Goal: Transaction & Acquisition: Purchase product/service

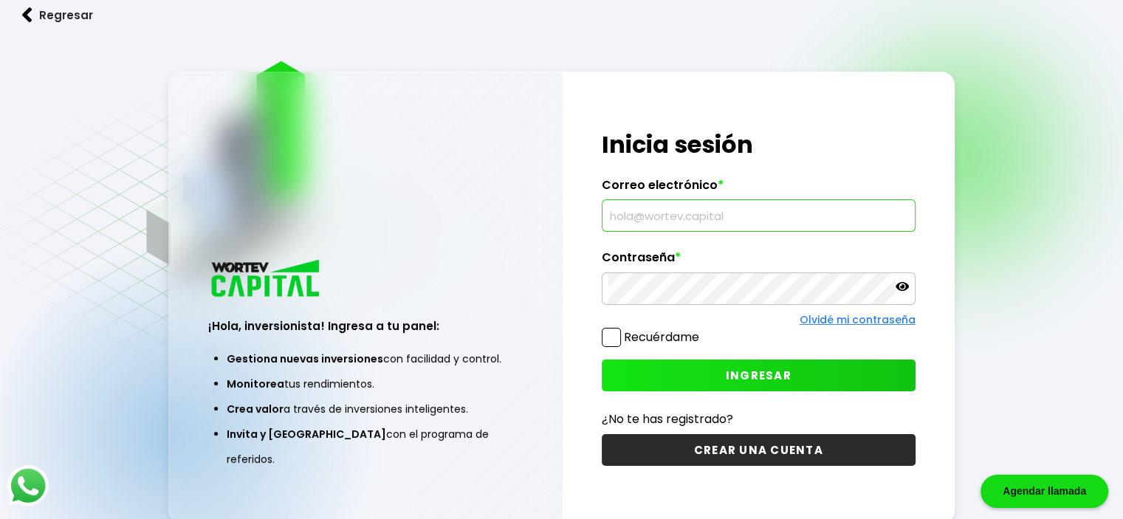
click at [651, 210] on input "text" at bounding box center [759, 215] width 301 height 31
type input "[EMAIL_ADDRESS][DOMAIN_NAME]"
click at [905, 284] on icon at bounding box center [902, 286] width 13 height 9
click at [611, 330] on span at bounding box center [611, 337] width 19 height 19
click at [702, 330] on input "Recuérdame" at bounding box center [702, 330] width 0 height 0
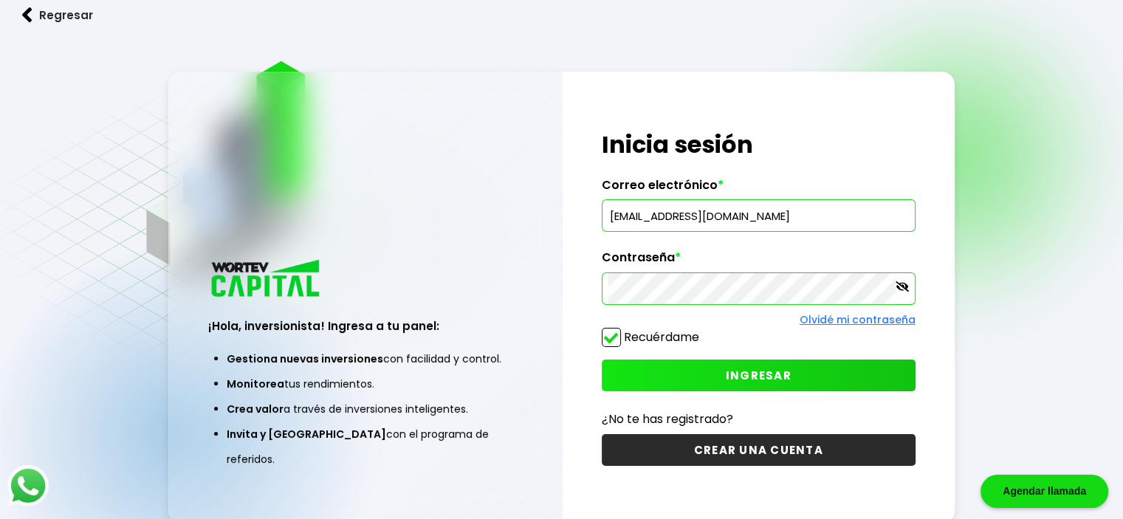
click at [635, 366] on button "INGRESAR" at bounding box center [759, 376] width 314 height 32
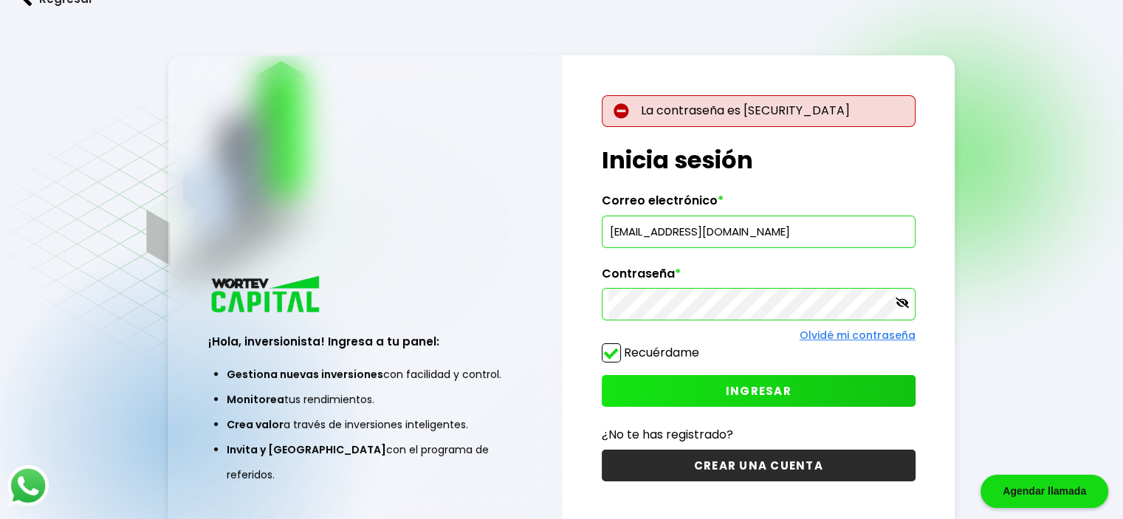
click at [692, 237] on input "[EMAIL_ADDRESS][DOMAIN_NAME]" at bounding box center [759, 231] width 301 height 31
click at [767, 383] on span "INGRESAR" at bounding box center [759, 391] width 66 height 16
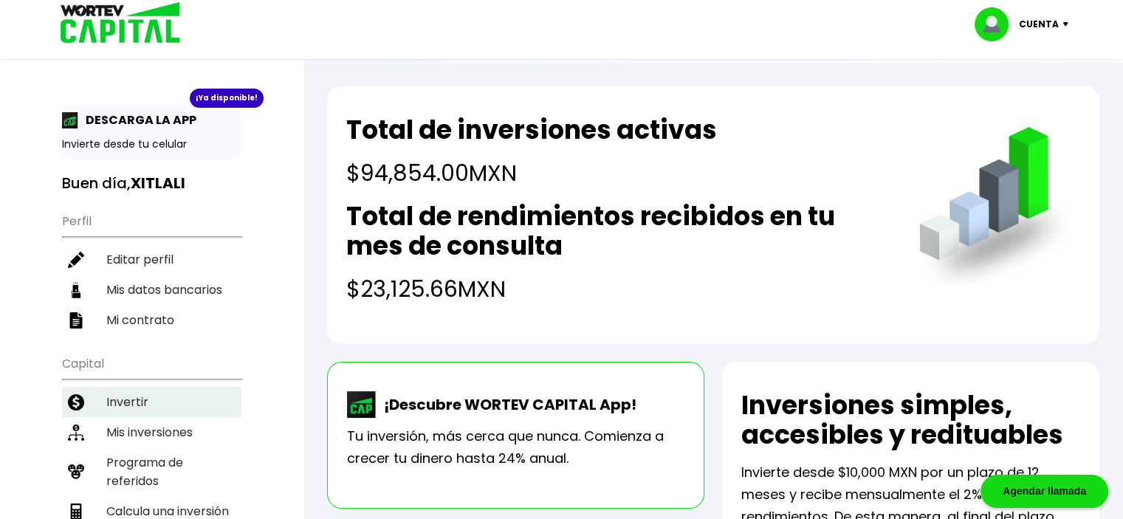
click at [139, 395] on li "Invertir" at bounding box center [151, 402] width 179 height 30
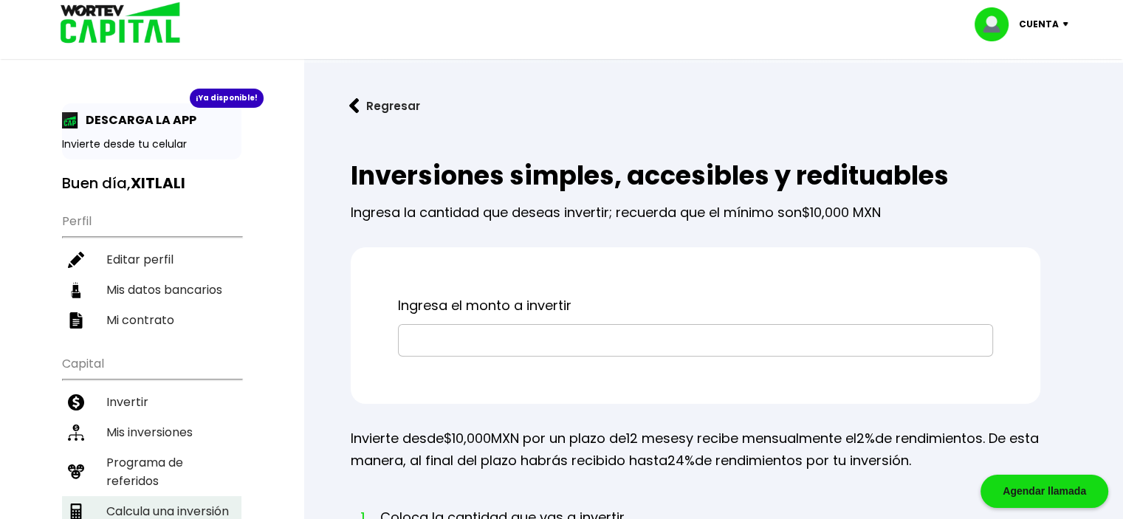
click at [125, 496] on li "Calcula una inversión" at bounding box center [151, 511] width 179 height 30
select select "1"
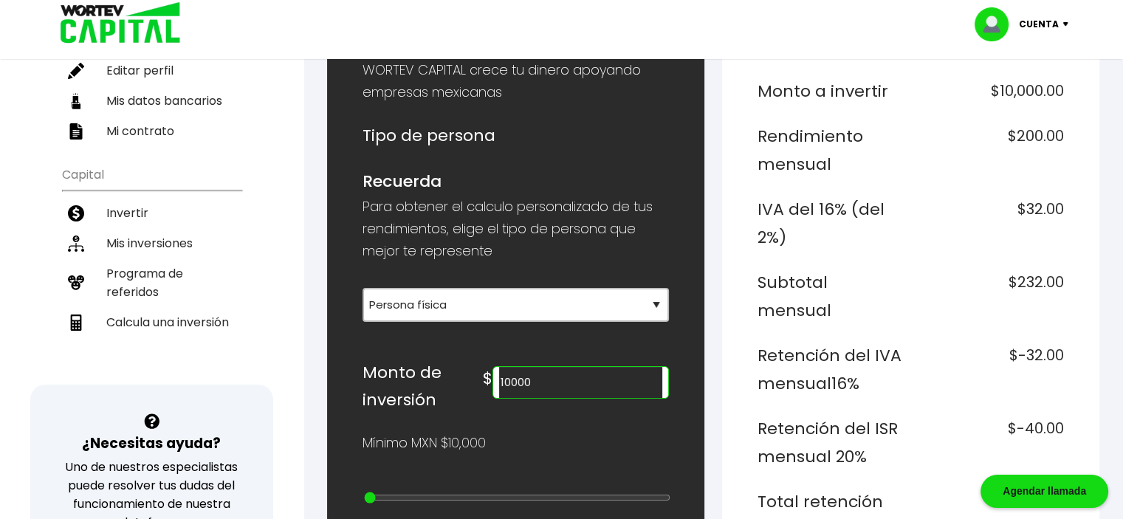
scroll to position [207, 0]
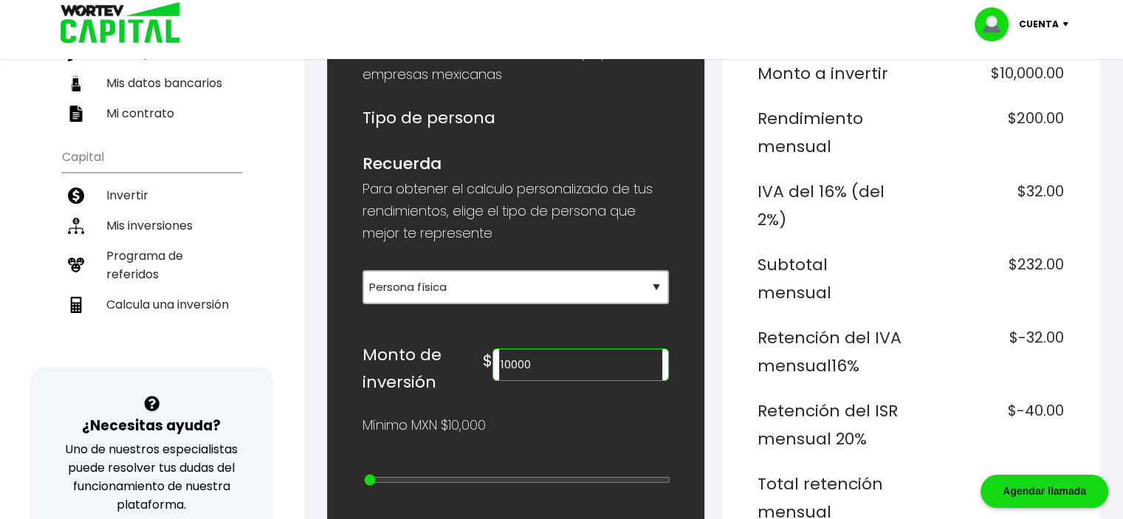
click at [583, 375] on input "10000" at bounding box center [580, 364] width 163 height 31
type input "1"
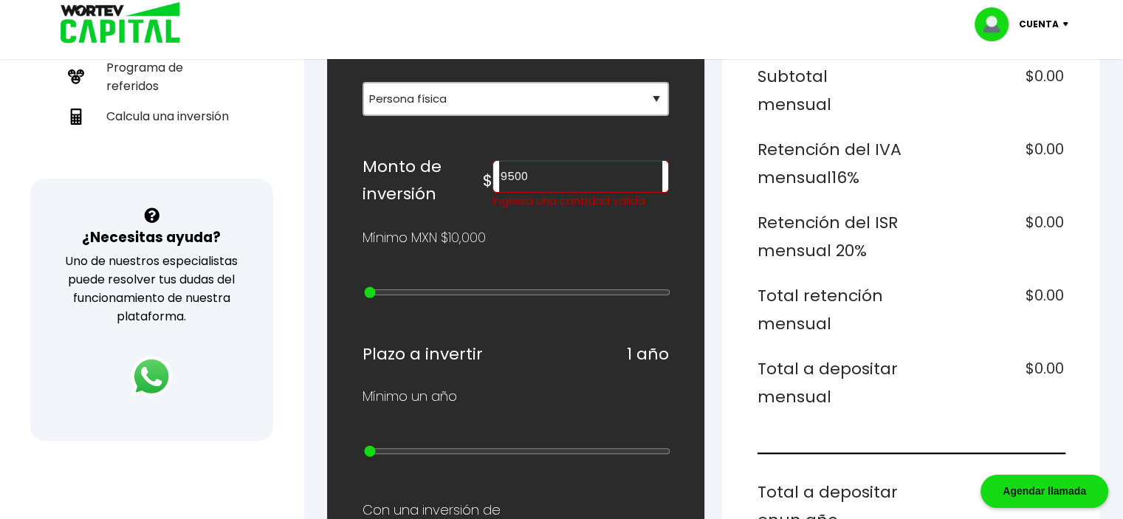
scroll to position [366, 0]
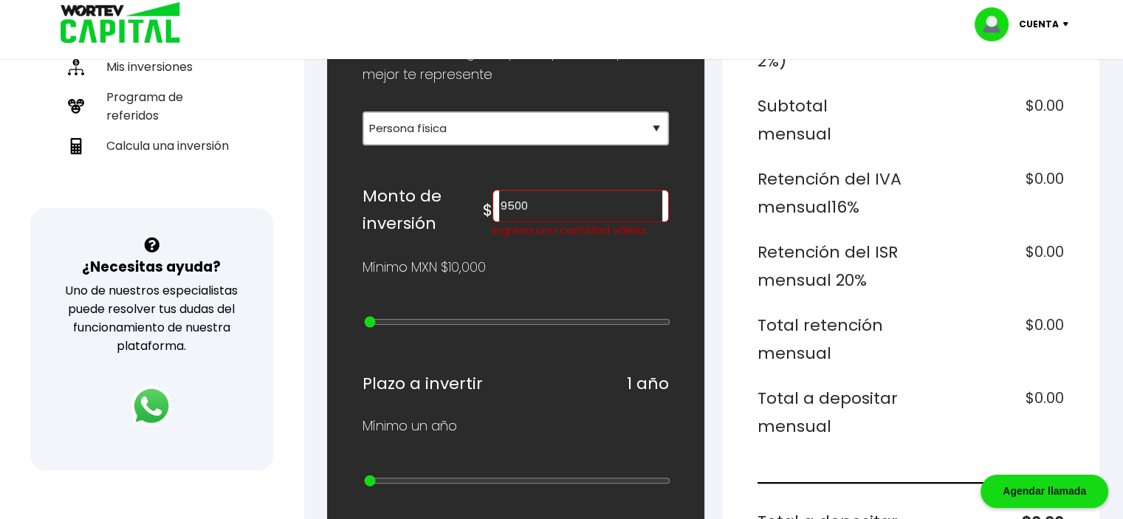
click at [606, 196] on input "9500" at bounding box center [580, 206] width 163 height 31
type input "9"
type input "10000"
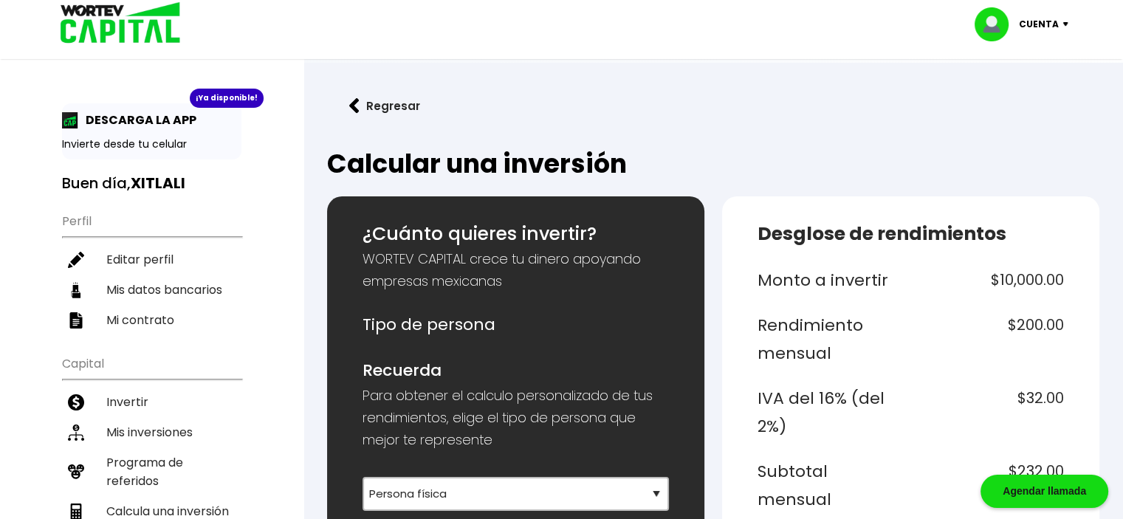
click at [106, 21] on img at bounding box center [115, 24] width 141 height 48
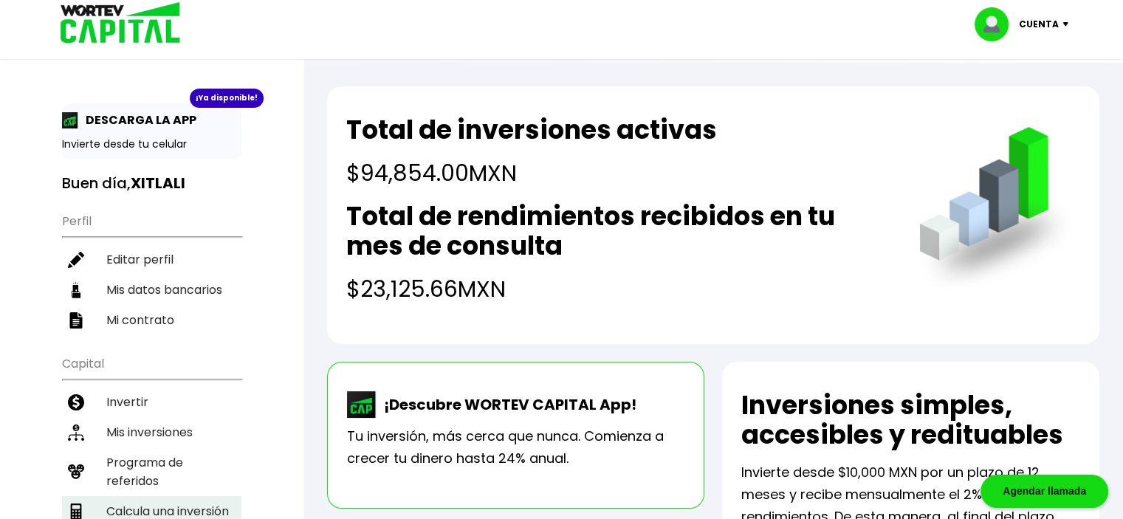
click at [157, 496] on li "Calcula una inversión" at bounding box center [151, 511] width 179 height 30
select select "1"
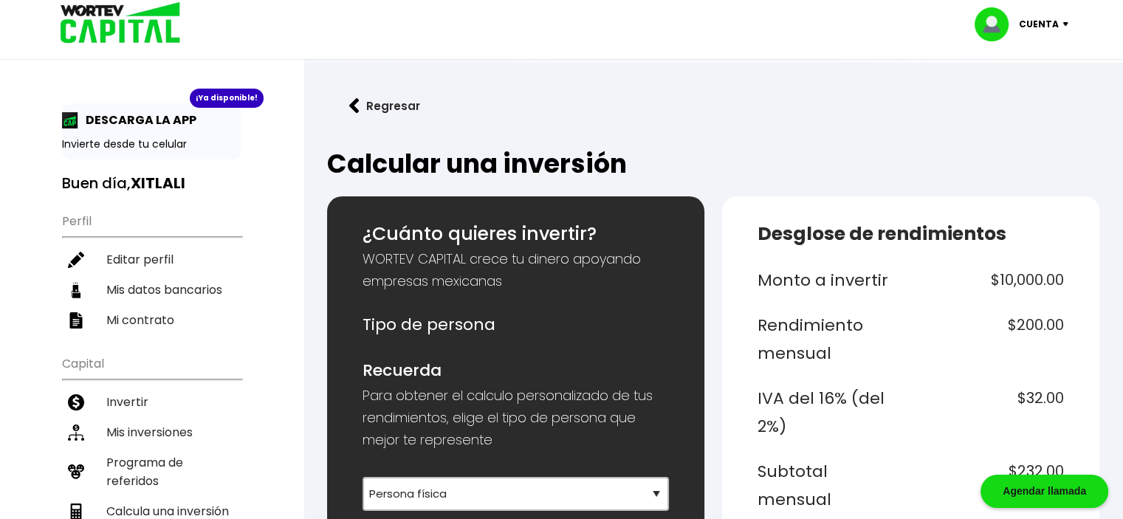
click at [103, 23] on img at bounding box center [115, 24] width 141 height 48
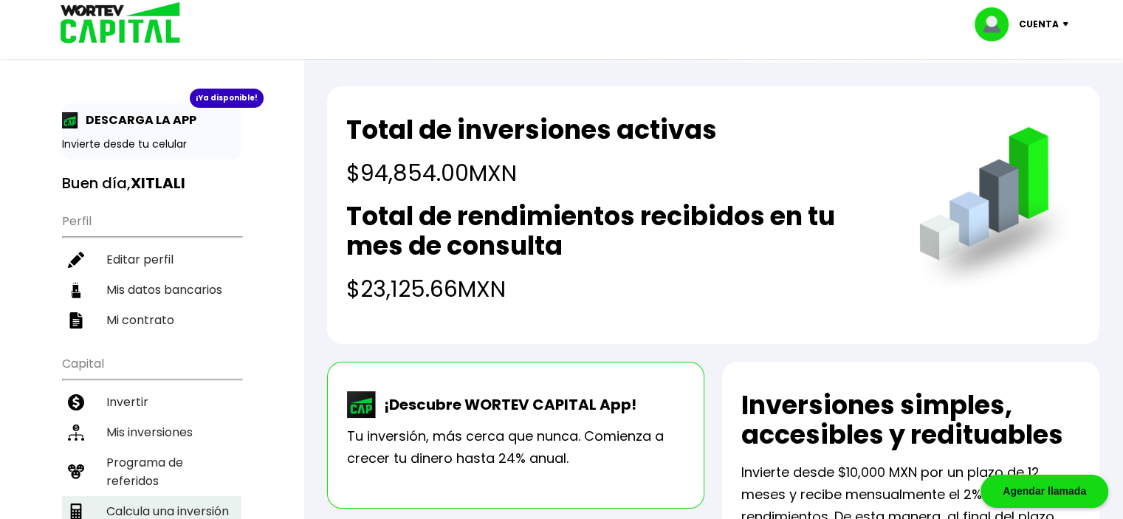
click at [114, 496] on li "Calcula una inversión" at bounding box center [151, 511] width 179 height 30
select select "1"
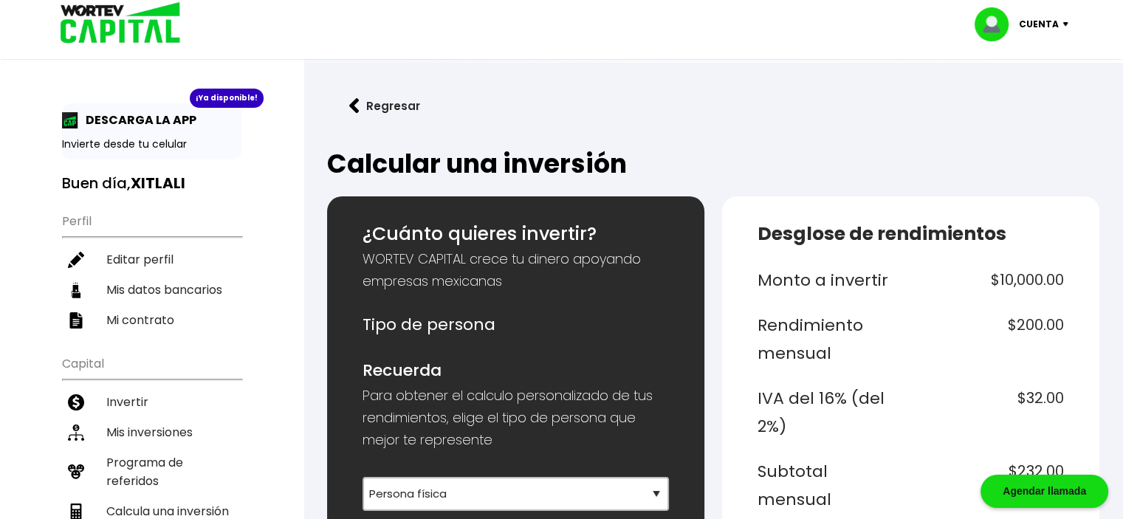
click at [99, 13] on img at bounding box center [115, 24] width 141 height 48
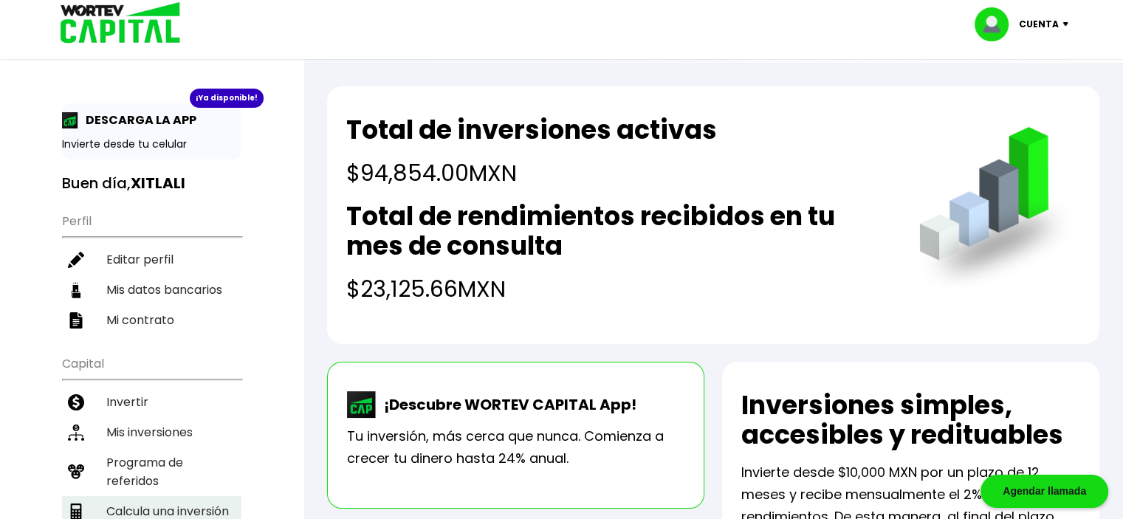
click at [112, 496] on li "Calcula una inversión" at bounding box center [151, 511] width 179 height 30
select select "1"
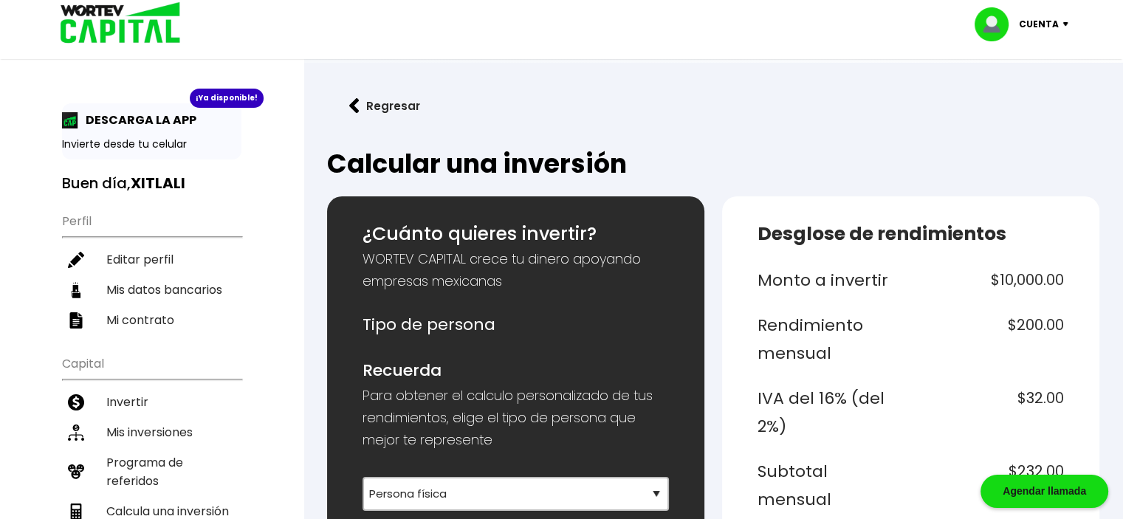
scroll to position [454, 0]
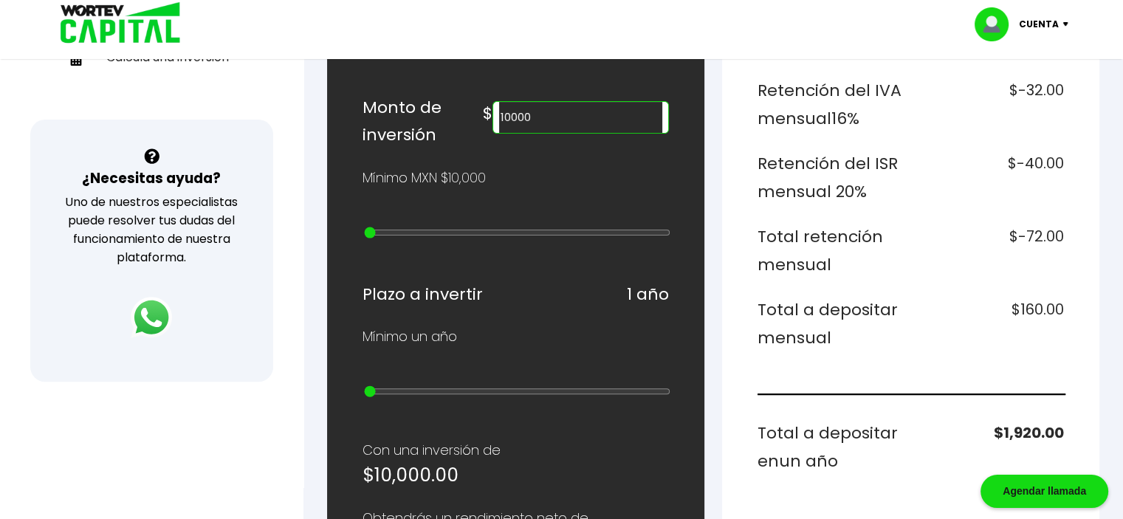
click at [589, 106] on input "10000" at bounding box center [580, 117] width 163 height 31
type input "104800"
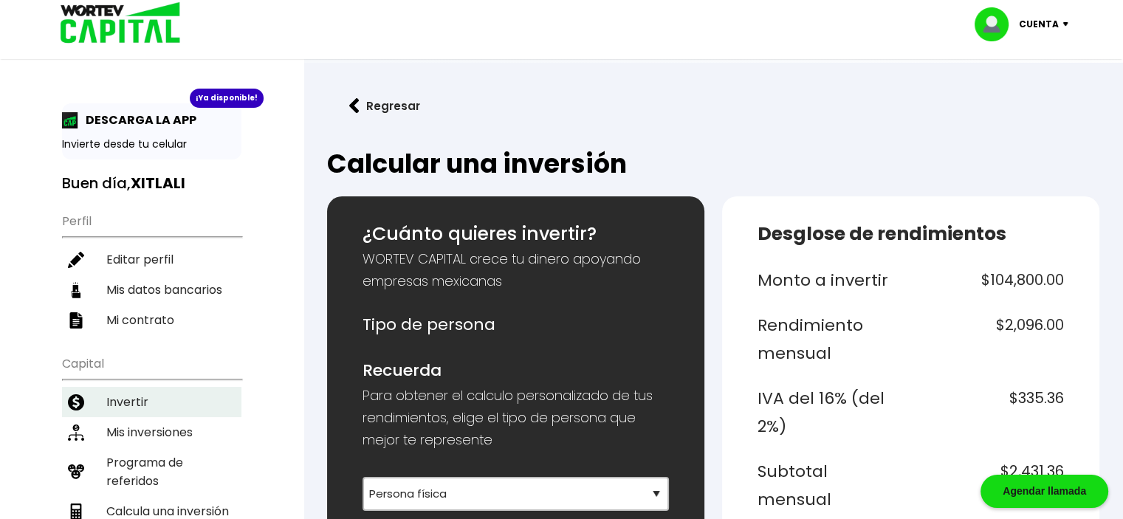
click at [140, 391] on li "Invertir" at bounding box center [151, 402] width 179 height 30
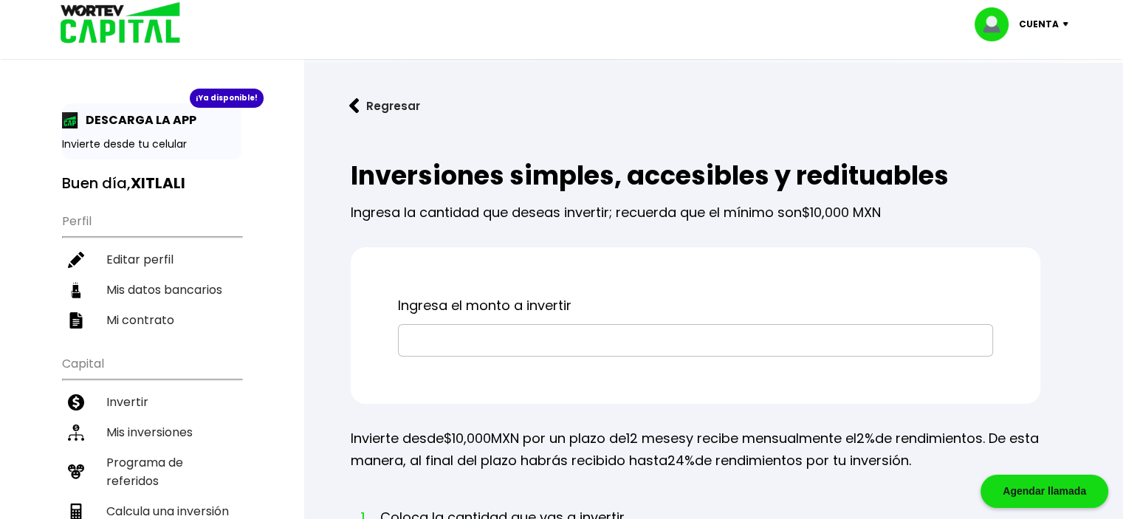
click at [514, 339] on input "text" at bounding box center [696, 340] width 582 height 31
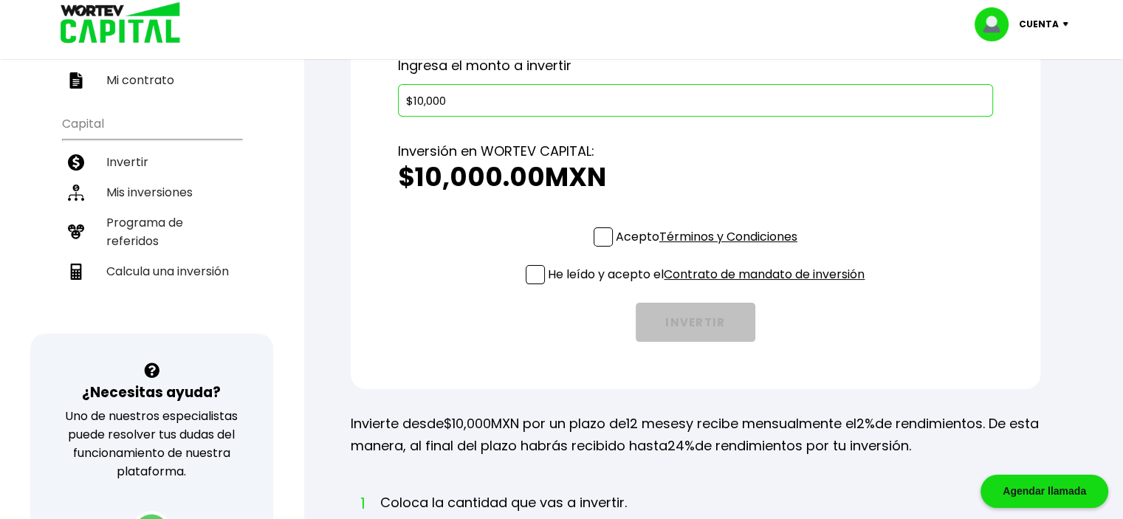
scroll to position [227, 0]
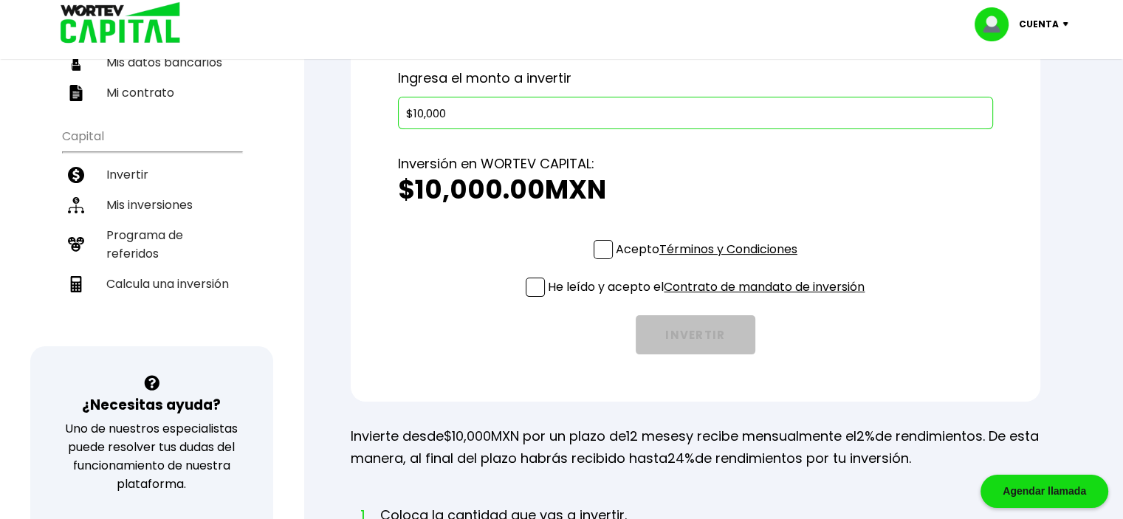
type input "$10,000"
click at [594, 239] on div "Inversión en WORTEV CAPITAL: $10,000.00 MXN" at bounding box center [695, 184] width 595 height 111
drag, startPoint x: 603, startPoint y: 258, endPoint x: 600, endPoint y: 248, distance: 10.8
click at [600, 248] on div "Acepto Términos y Condiciones" at bounding box center [696, 253] width 204 height 26
click at [600, 248] on span at bounding box center [603, 249] width 19 height 19
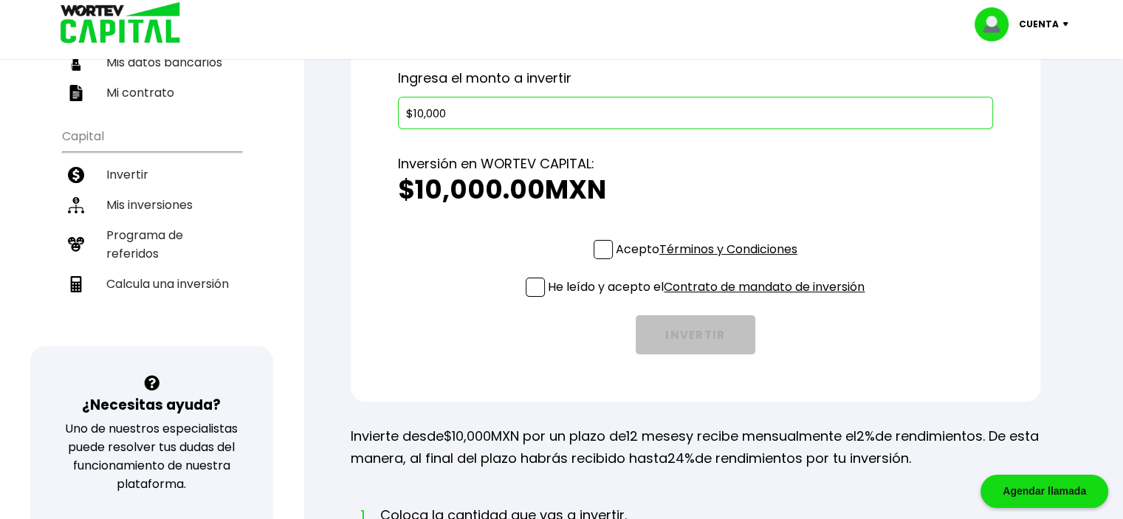
click at [710, 261] on input "Acepto Términos y Condiciones" at bounding box center [710, 261] width 0 height 0
click at [600, 248] on span at bounding box center [603, 249] width 19 height 19
click at [710, 261] on input "Acepto Términos y Condiciones" at bounding box center [710, 261] width 0 height 0
click at [600, 248] on span at bounding box center [603, 249] width 19 height 19
click at [710, 261] on input "Acepto Términos y Condiciones" at bounding box center [710, 261] width 0 height 0
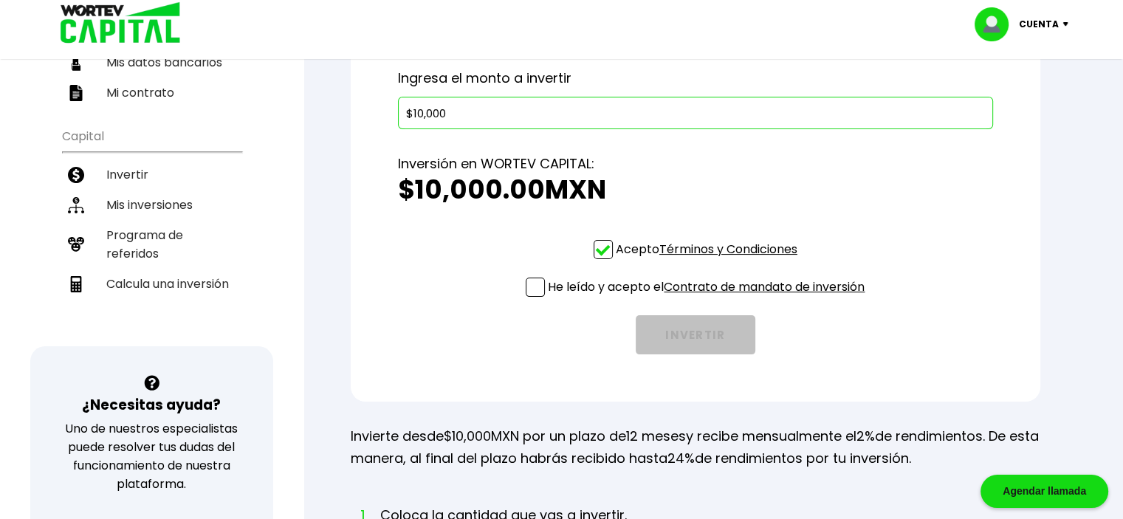
click at [532, 287] on span at bounding box center [535, 287] width 19 height 19
click at [710, 298] on input "He leído y acepto el Contrato de mandato de inversión" at bounding box center [710, 298] width 0 height 0
click at [739, 253] on link "Términos y Condiciones" at bounding box center [728, 249] width 138 height 17
click at [724, 331] on button "INVERTIR" at bounding box center [696, 334] width 120 height 39
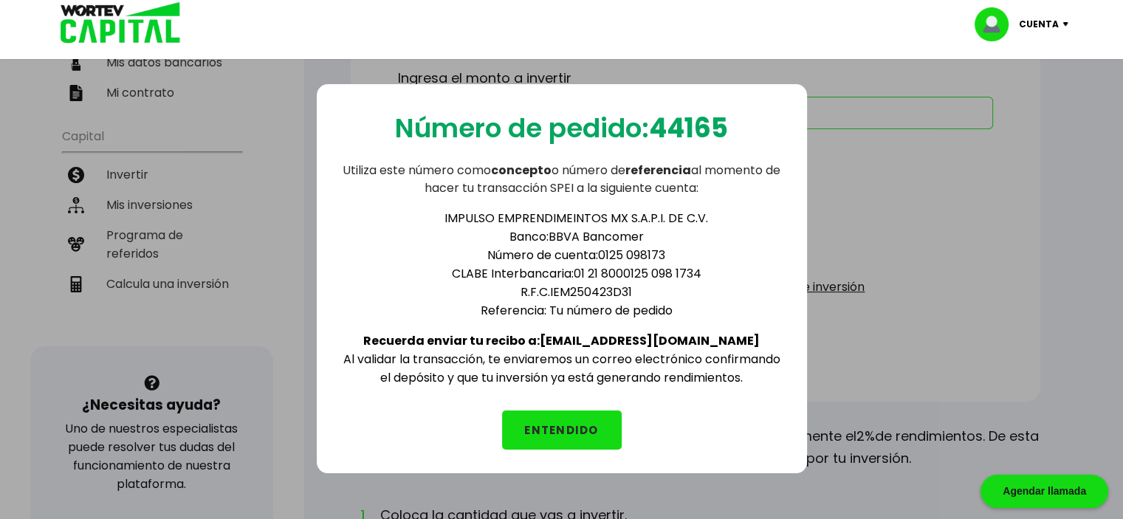
click at [576, 419] on button "ENTENDIDO" at bounding box center [562, 430] width 120 height 39
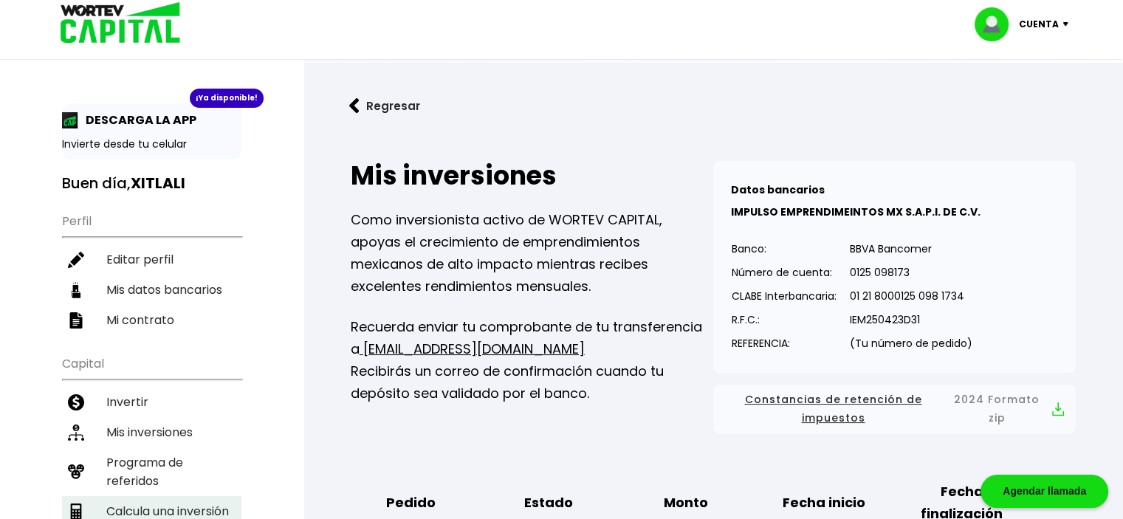
click at [145, 496] on li "Calcula una inversión" at bounding box center [151, 511] width 179 height 30
select select "1"
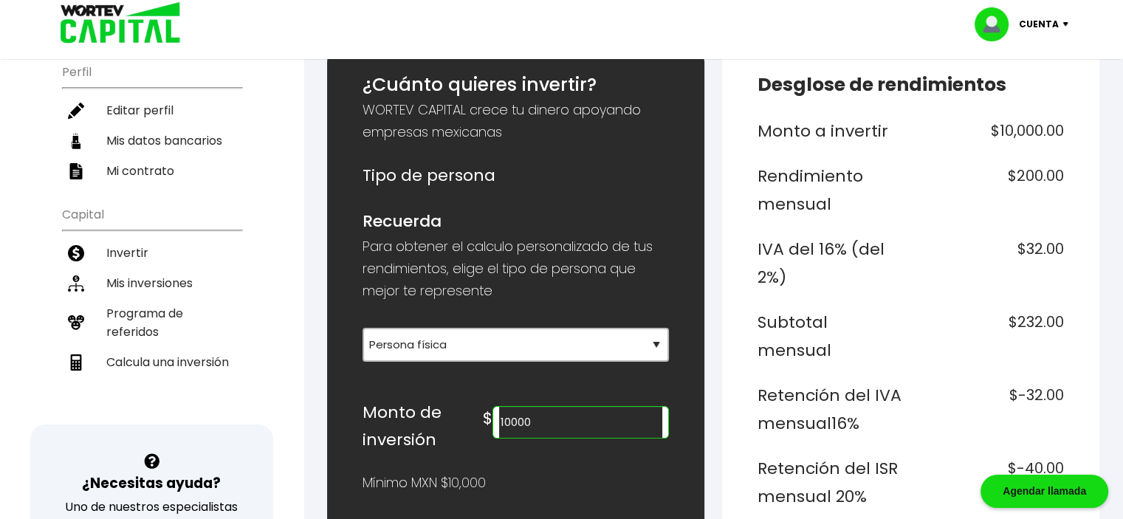
scroll to position [129, 0]
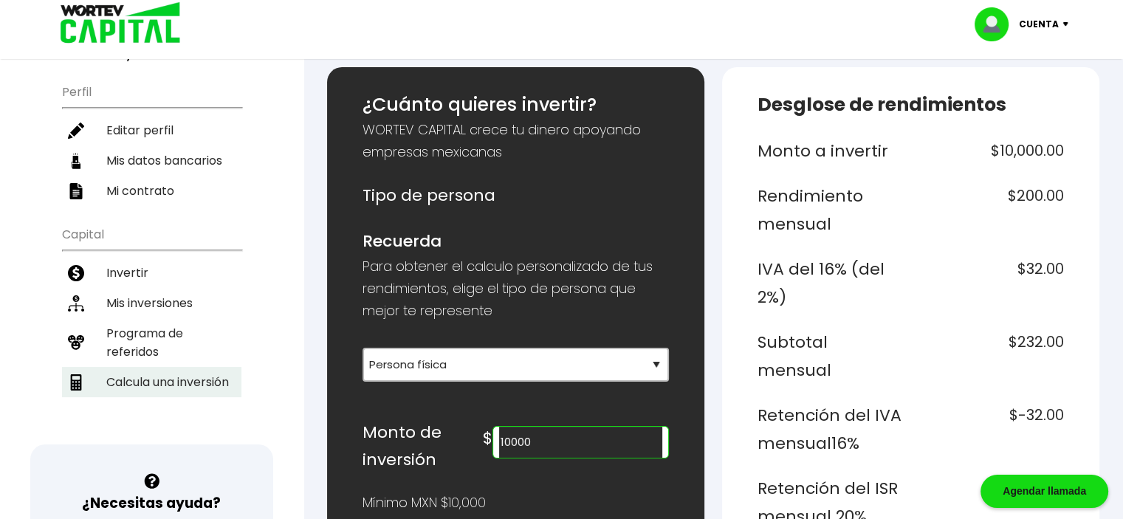
click at [216, 380] on li "Calcula una inversión" at bounding box center [151, 382] width 179 height 30
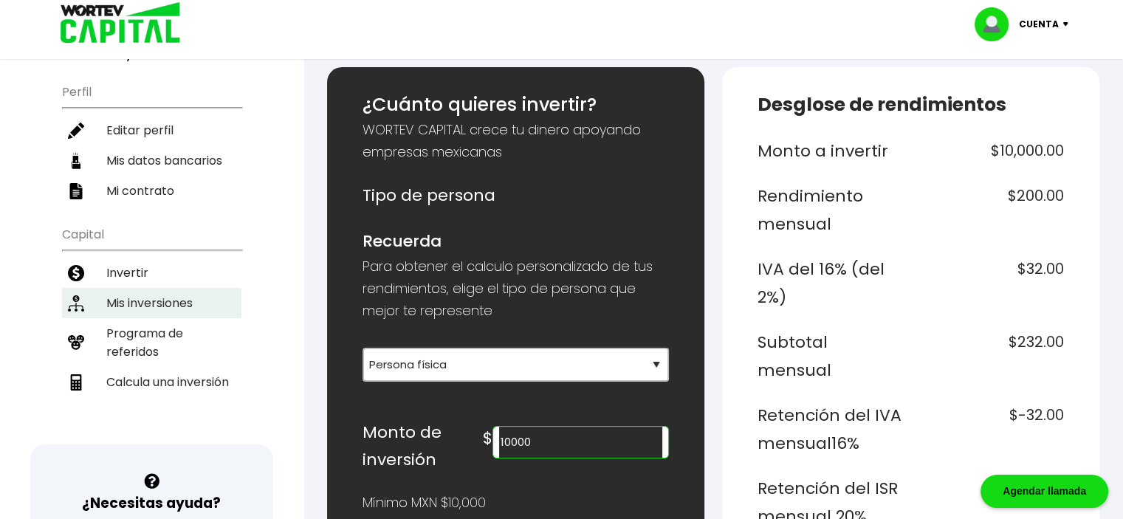
click at [182, 294] on li "Mis inversiones" at bounding box center [151, 303] width 179 height 30
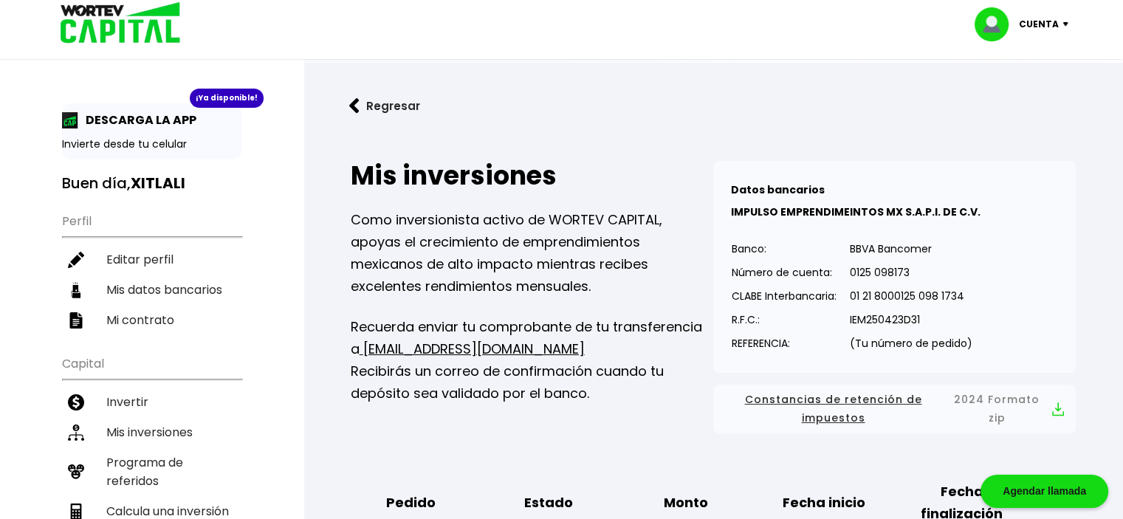
scroll to position [454, 0]
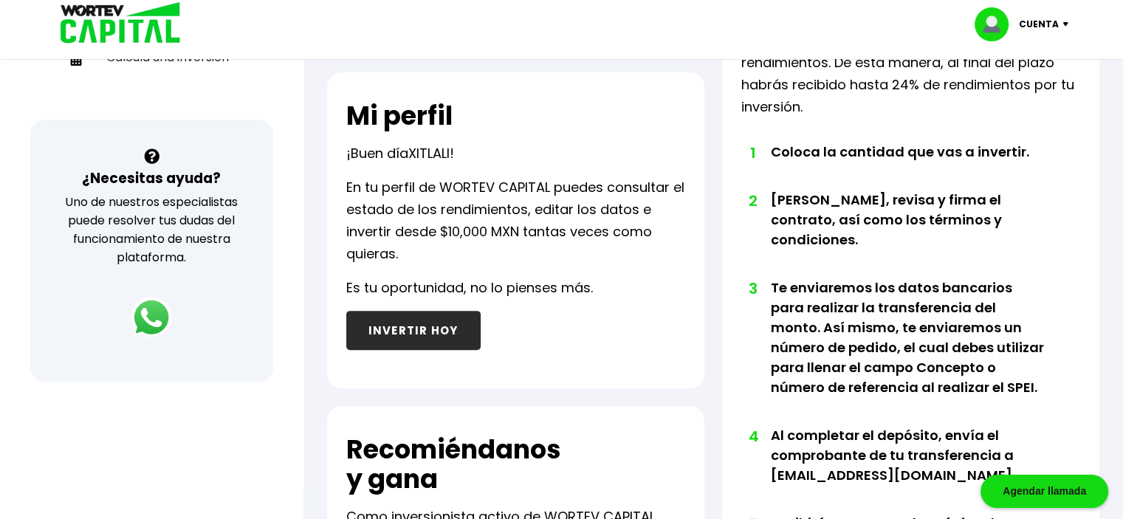
scroll to position [899, 0]
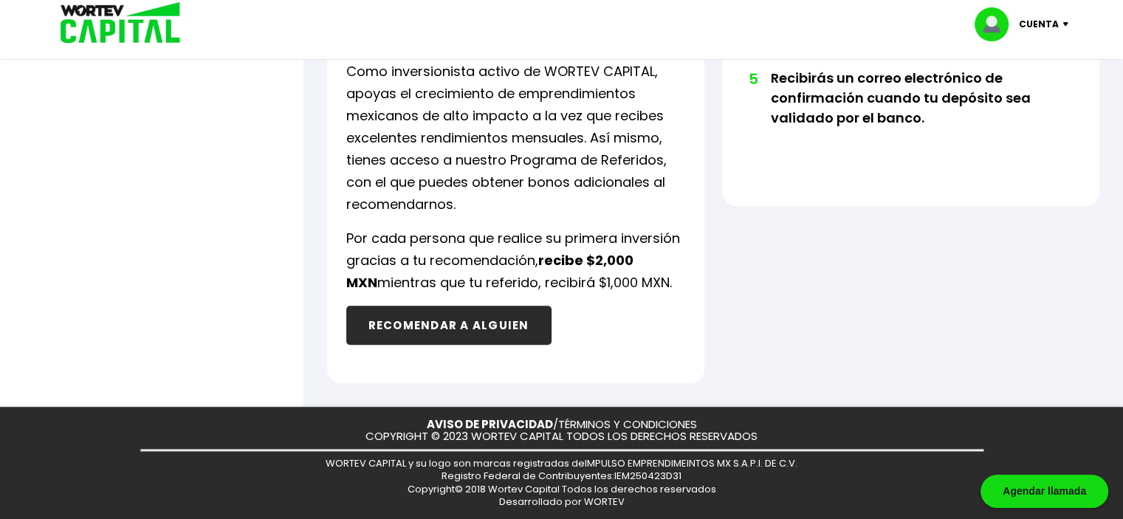
drag, startPoint x: 1120, startPoint y: 61, endPoint x: 1134, endPoint y: 57, distance: 14.0
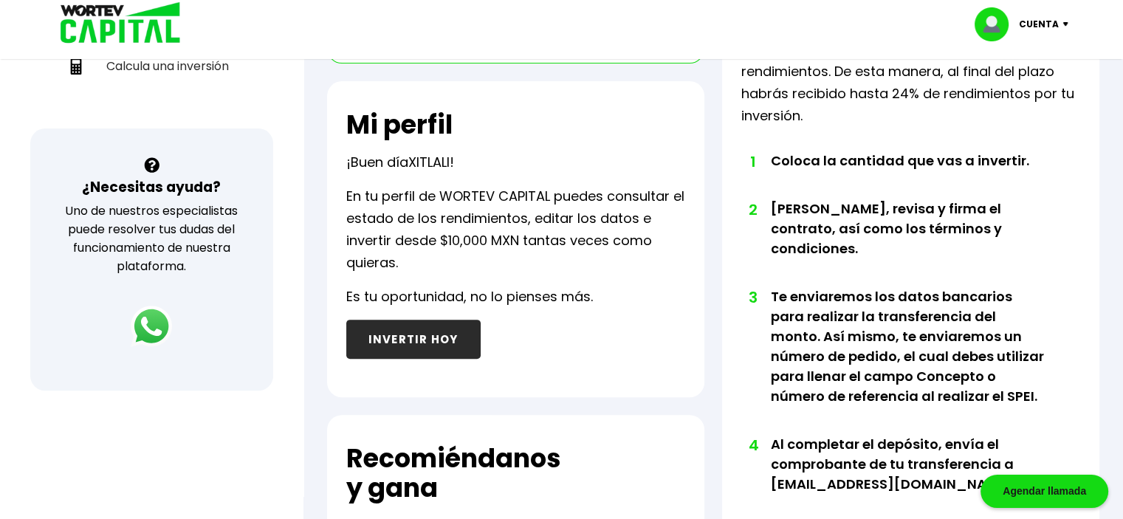
scroll to position [0, 0]
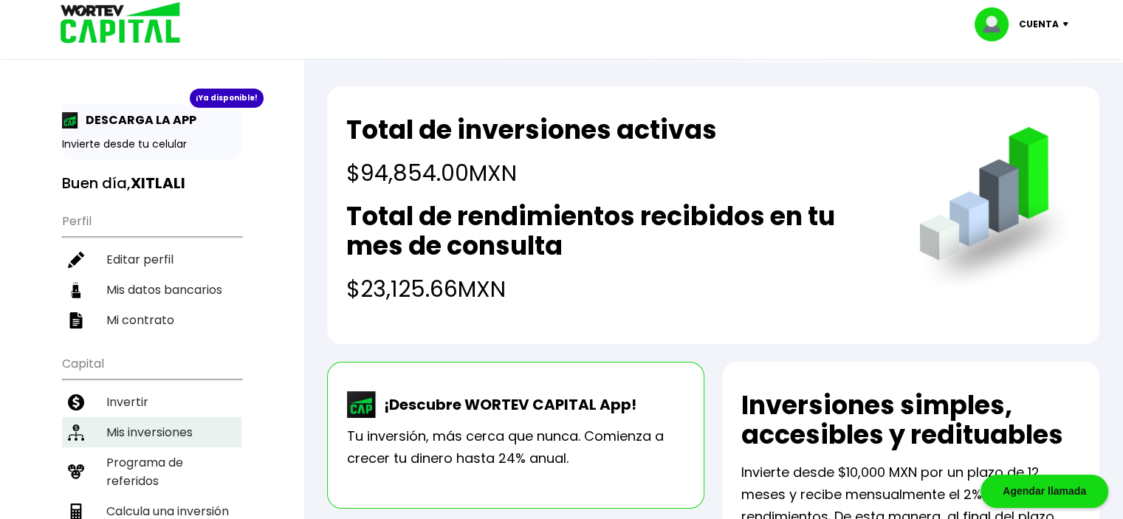
click at [189, 417] on li "Mis inversiones" at bounding box center [151, 432] width 179 height 30
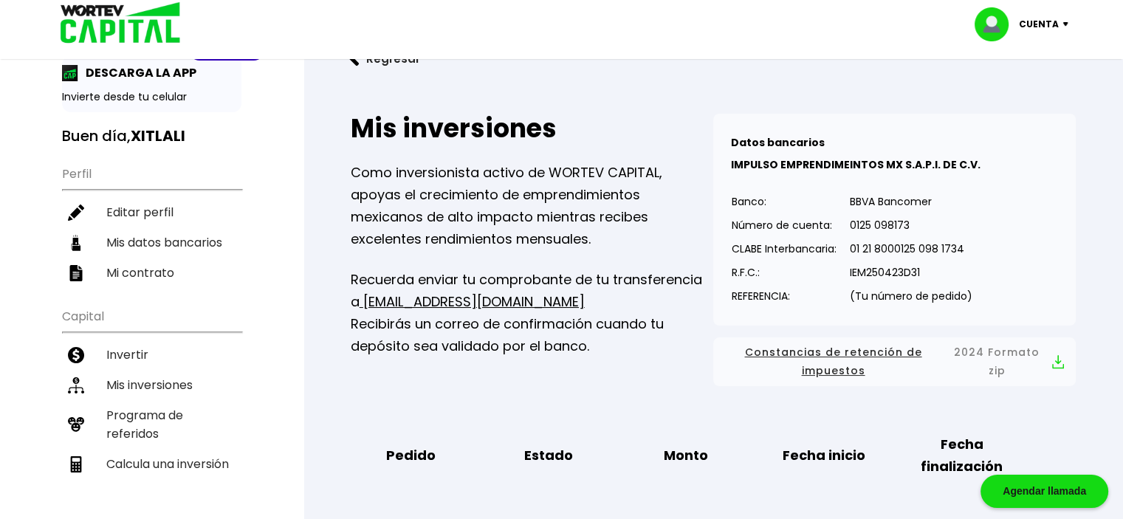
scroll to position [502, 0]
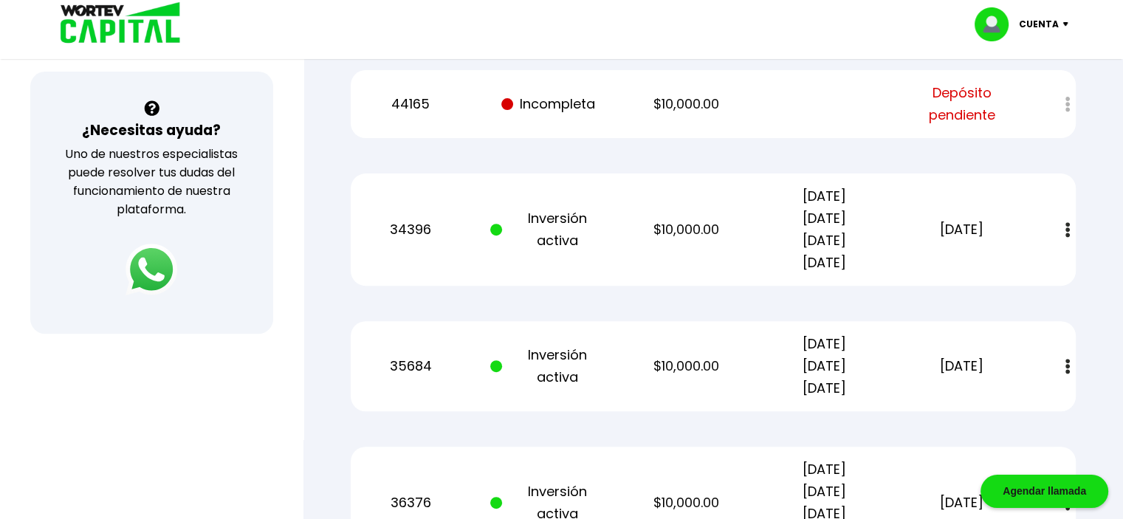
click at [154, 267] on img at bounding box center [152, 270] width 52 height 52
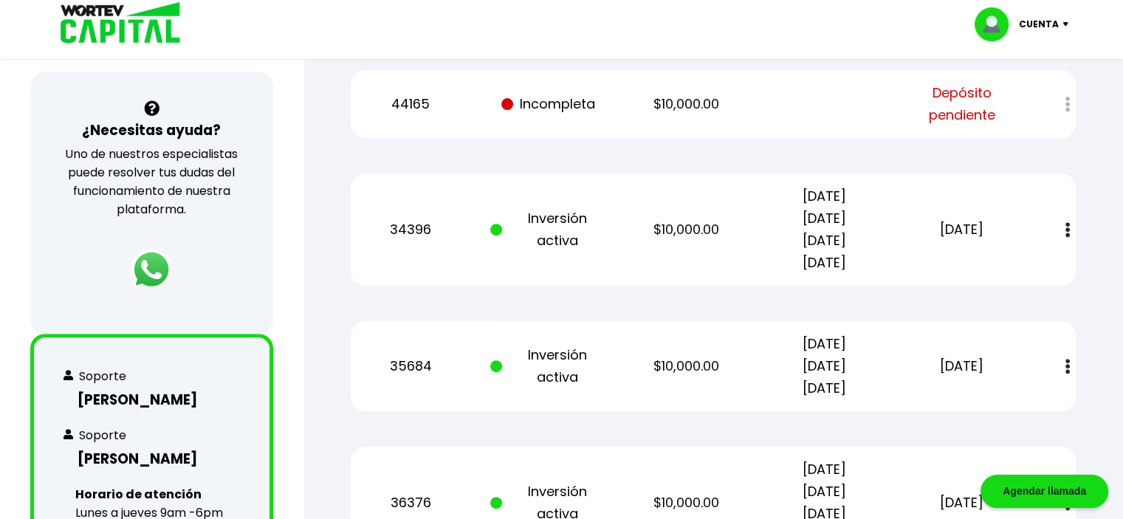
click at [1035, 32] on p "Cuenta" at bounding box center [1039, 24] width 40 height 22
click at [1029, 103] on li "Cerrar sesión" at bounding box center [1023, 98] width 118 height 30
